Goal: Information Seeking & Learning: Learn about a topic

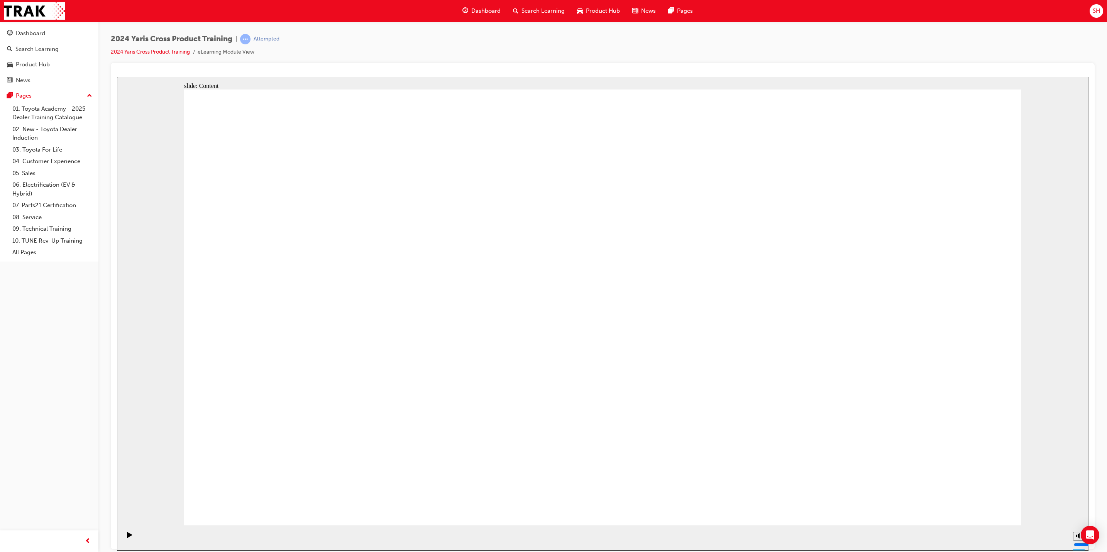
drag, startPoint x: 675, startPoint y: 466, endPoint x: 693, endPoint y: 456, distance: 20.6
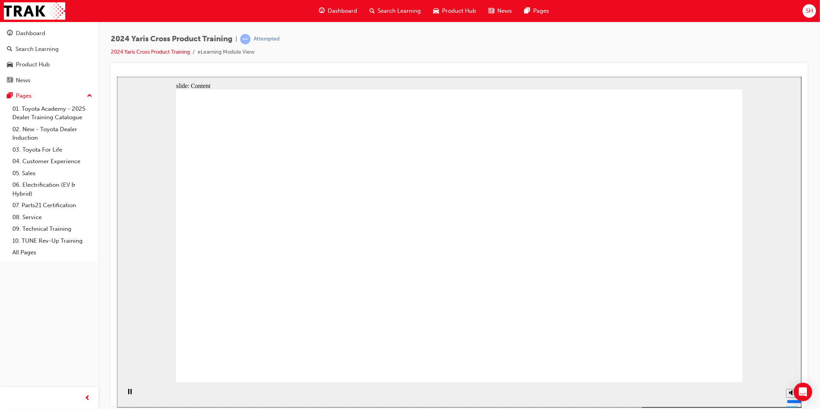
drag, startPoint x: 1061, startPoint y: 0, endPoint x: 440, endPoint y: 50, distance: 622.6
click at [440, 50] on div "2024 Yaris Cross Product Training | Attempted 2024 Yaris Cross Product Training…" at bounding box center [459, 48] width 697 height 29
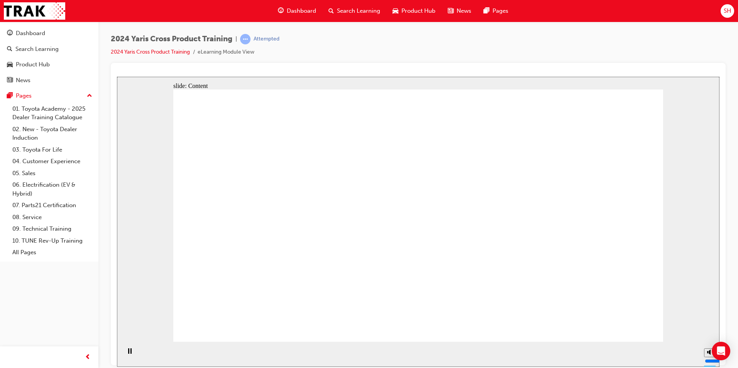
drag, startPoint x: 778, startPoint y: 2, endPoint x: 499, endPoint y: 42, distance: 281.0
click at [499, 42] on div "2024 Yaris Cross Product Training | Attempted 2024 Yaris Cross Product Training…" at bounding box center [418, 48] width 615 height 29
